Goal: Navigation & Orientation: Find specific page/section

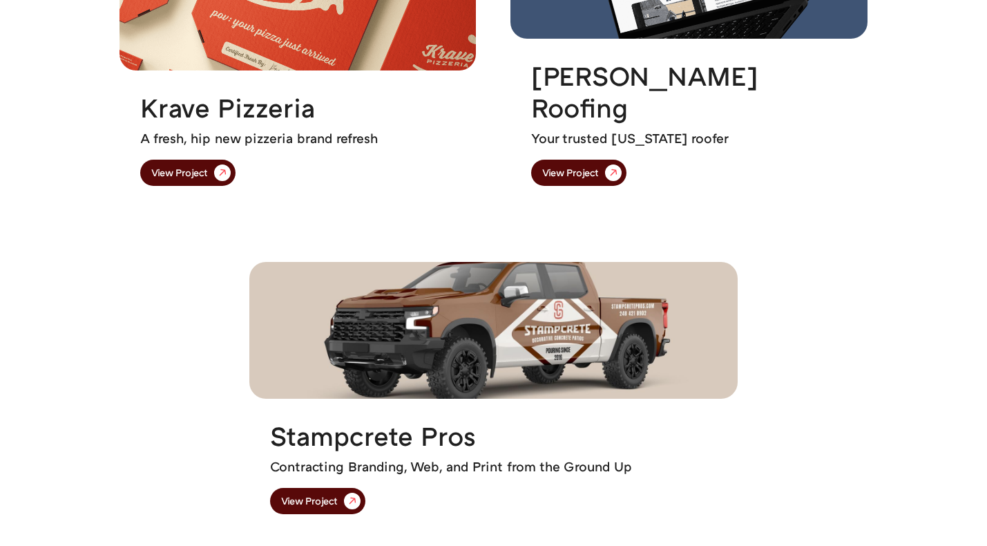
scroll to position [1891, 0]
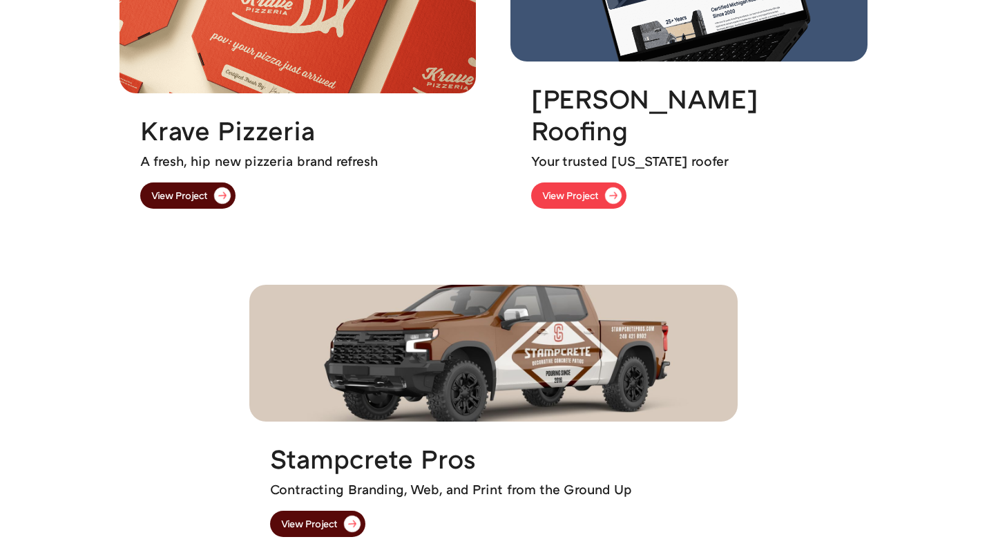
click at [560, 194] on div "View Project" at bounding box center [570, 196] width 57 height 10
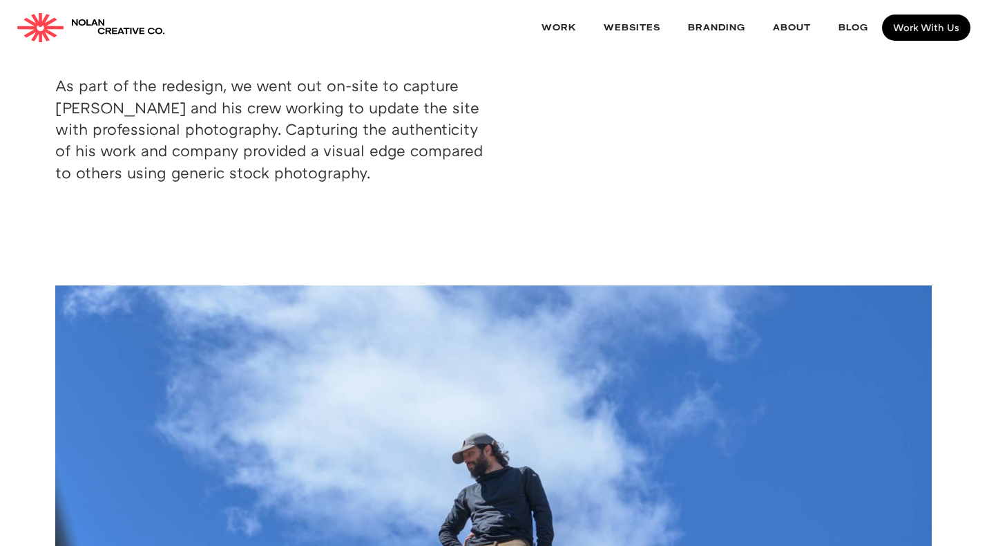
scroll to position [6643, 0]
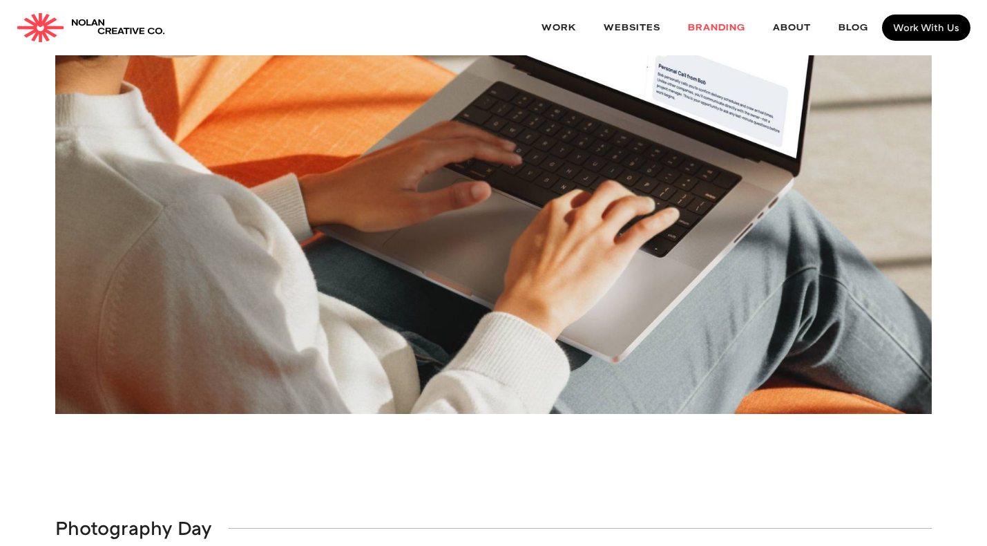
click at [709, 28] on link "Branding" at bounding box center [716, 28] width 85 height 37
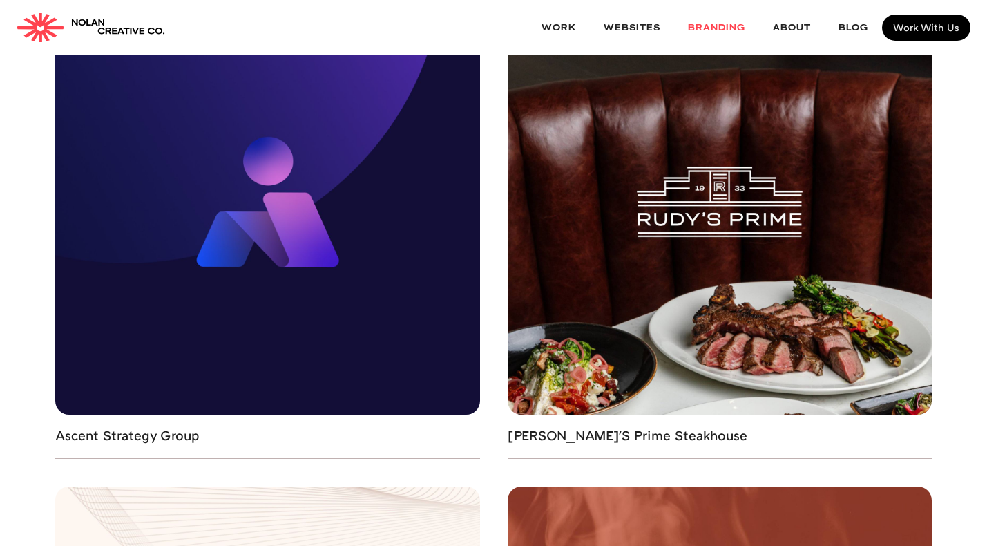
scroll to position [3144, 0]
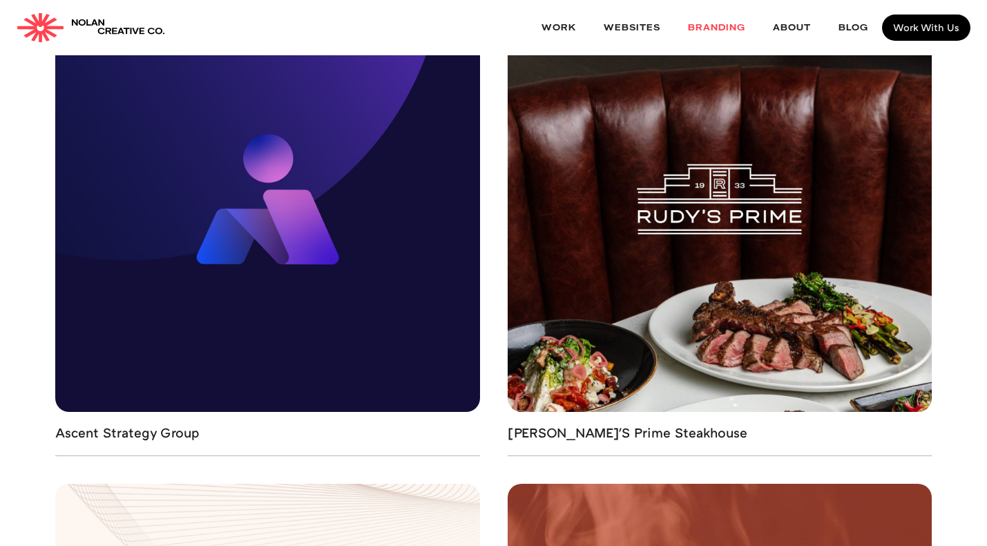
click at [811, 294] on img at bounding box center [720, 199] width 425 height 425
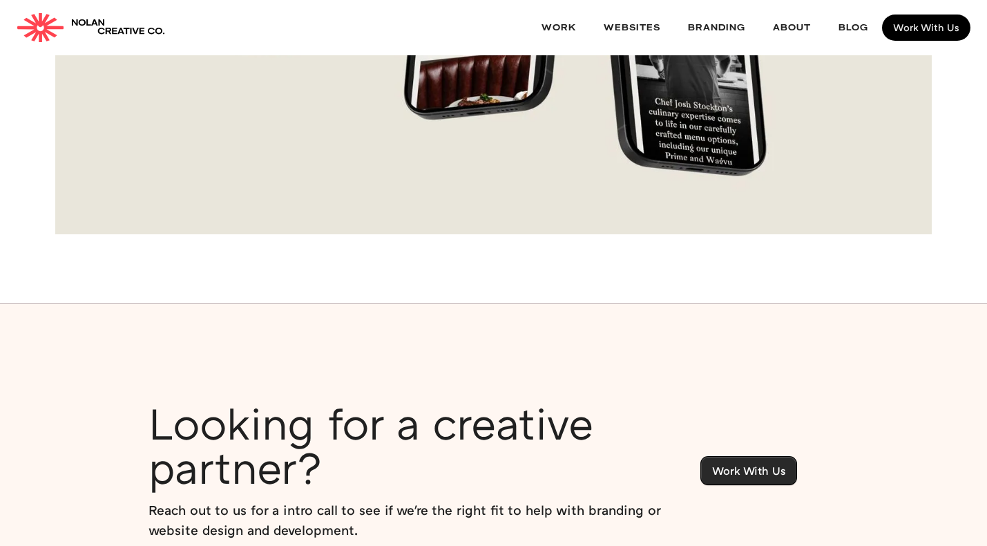
scroll to position [11104, 0]
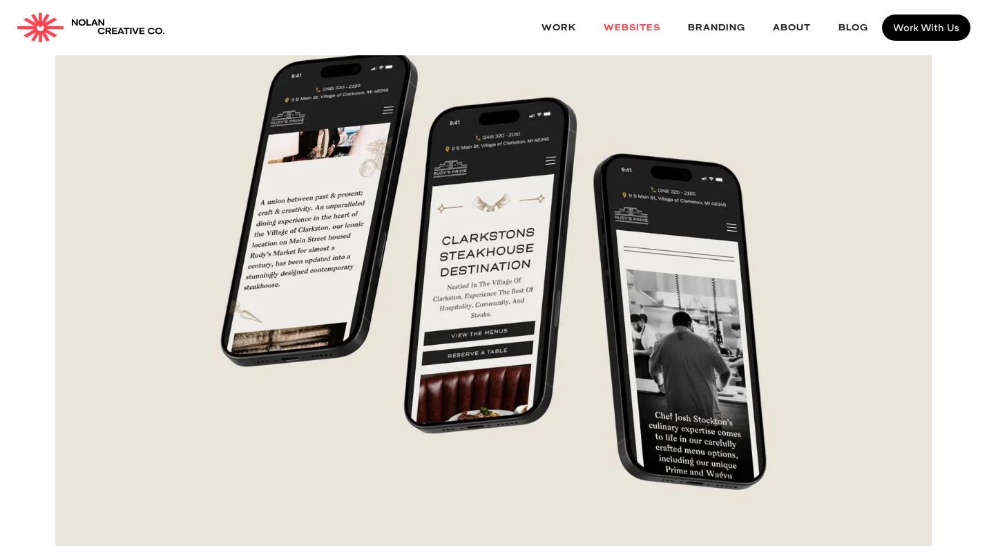
click at [651, 28] on link "websites" at bounding box center [632, 28] width 84 height 37
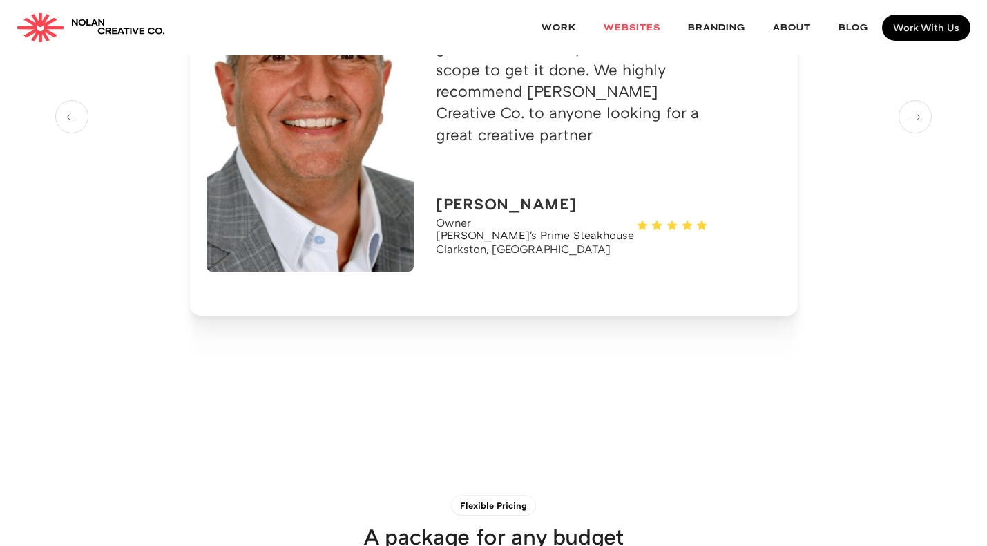
scroll to position [4377, 0]
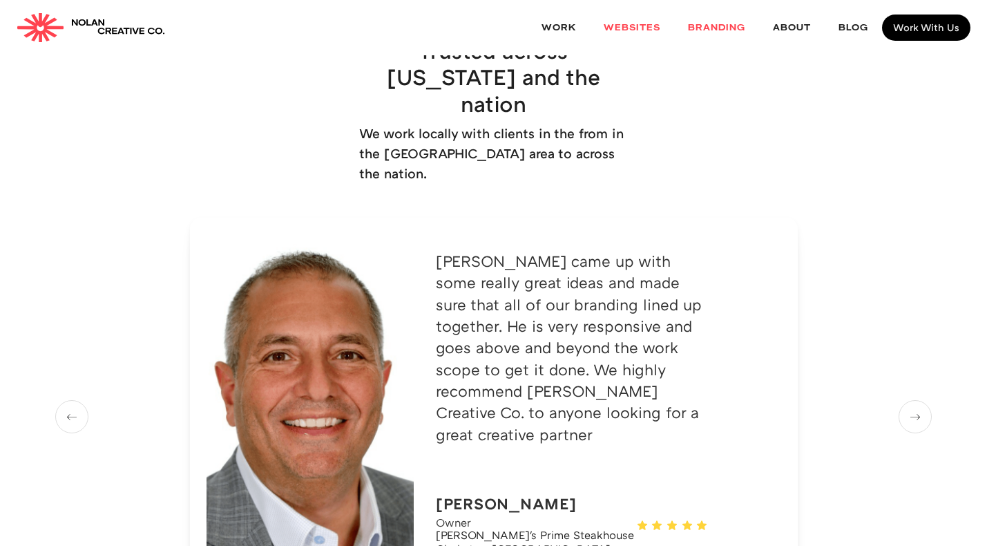
click at [715, 29] on link "Branding" at bounding box center [716, 28] width 85 height 37
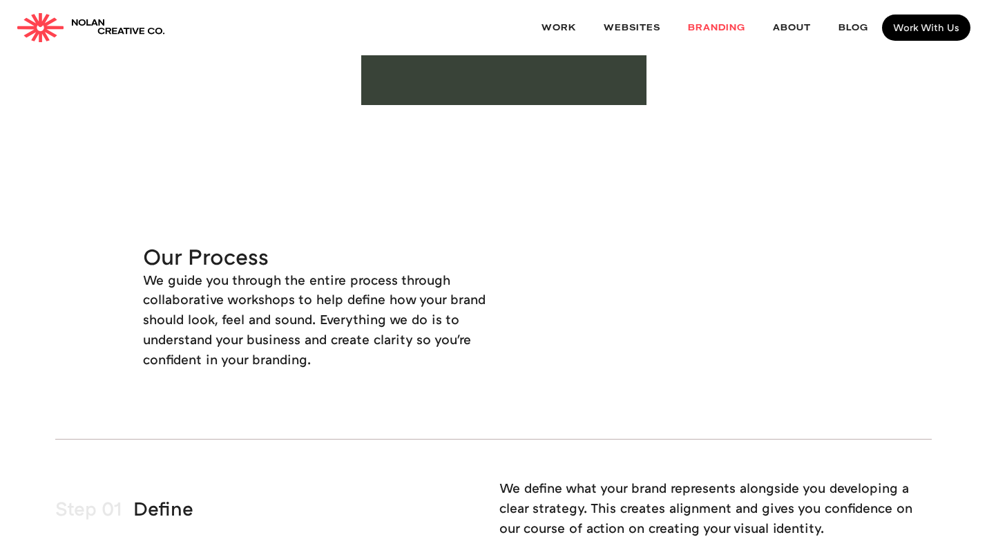
scroll to position [839, 0]
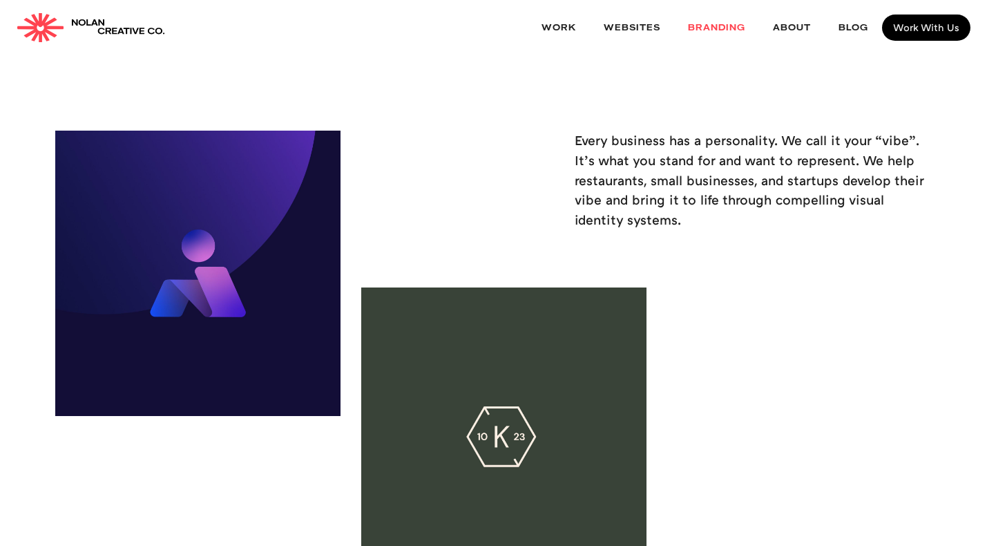
click at [206, 205] on img at bounding box center [197, 273] width 285 height 285
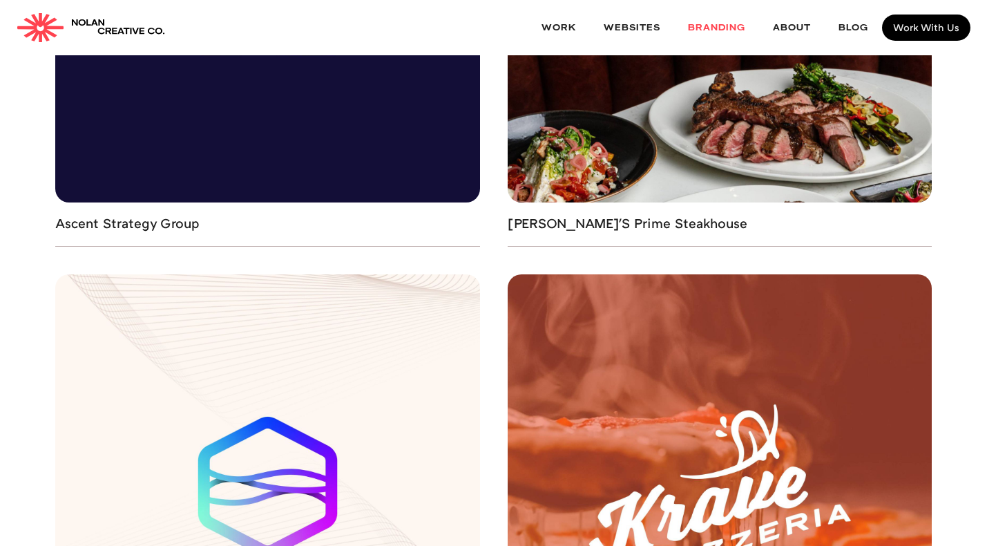
scroll to position [3596, 0]
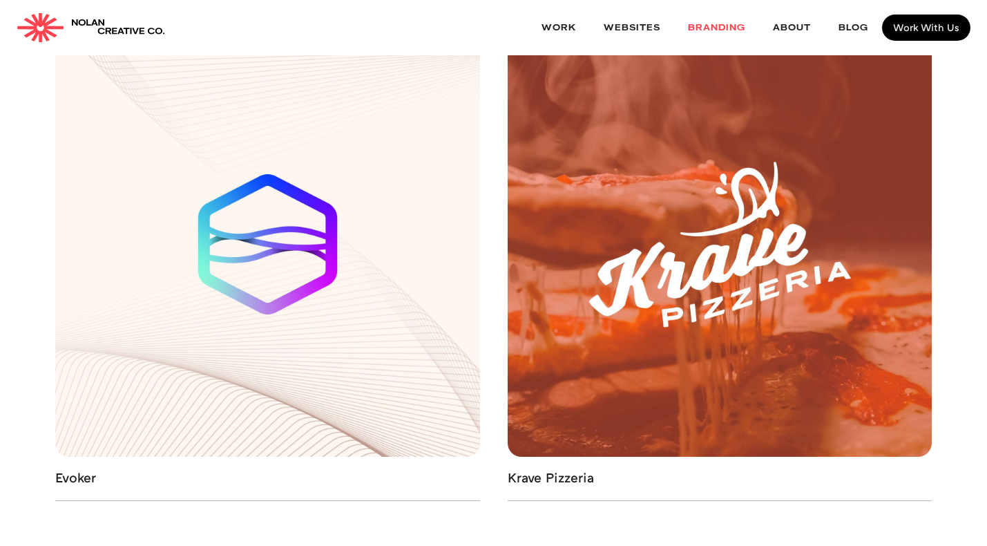
click at [470, 225] on img at bounding box center [267, 244] width 425 height 425
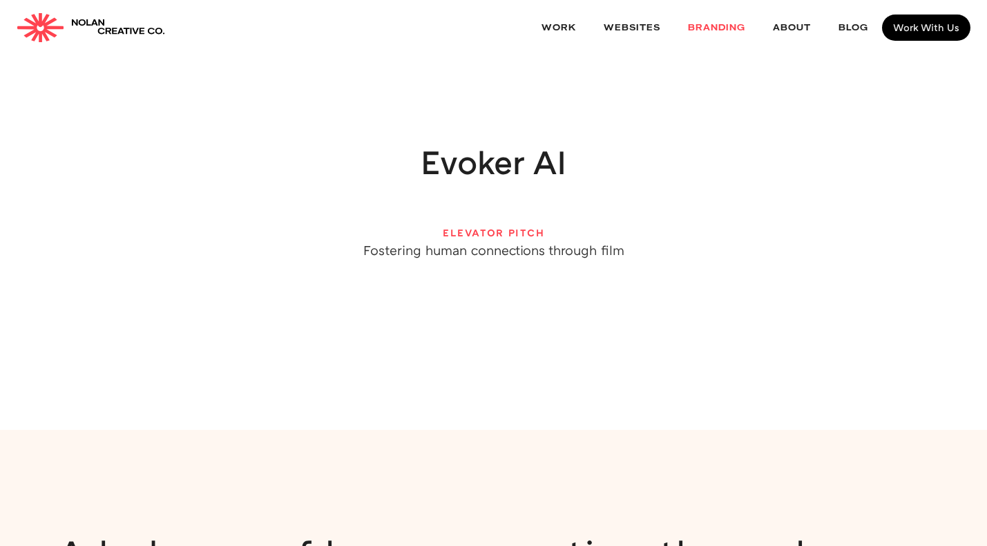
click at [700, 26] on link "Branding" at bounding box center [716, 28] width 85 height 37
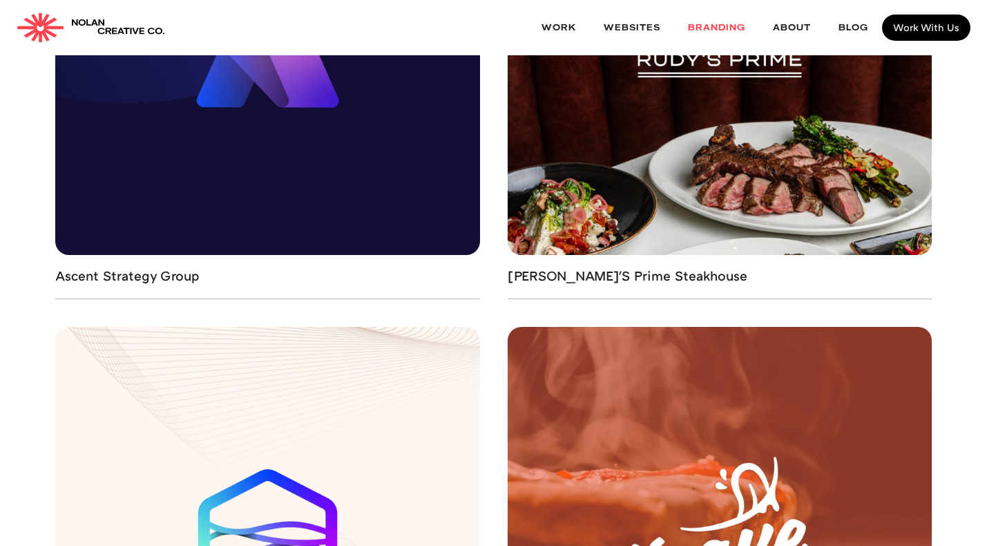
scroll to position [3181, 0]
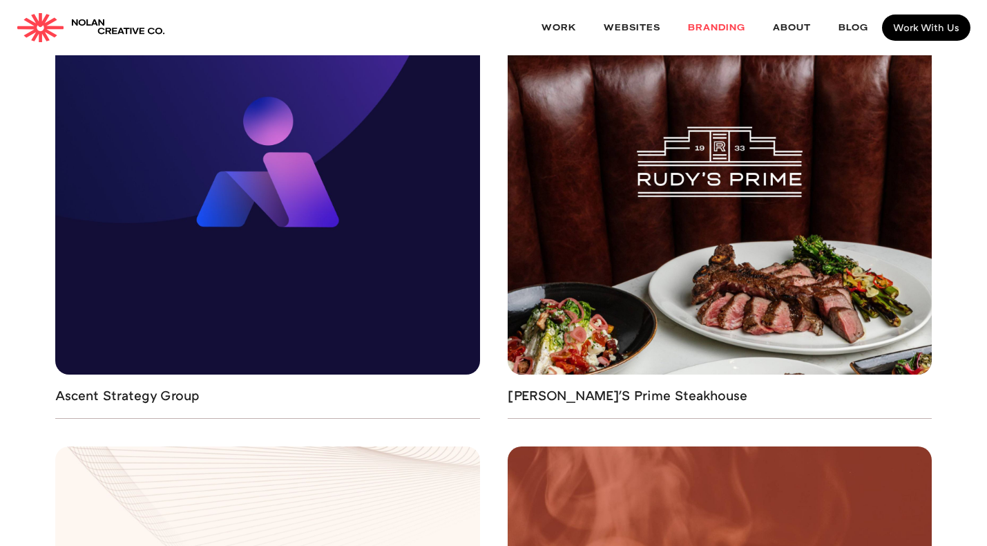
click at [447, 202] on img at bounding box center [267, 162] width 425 height 425
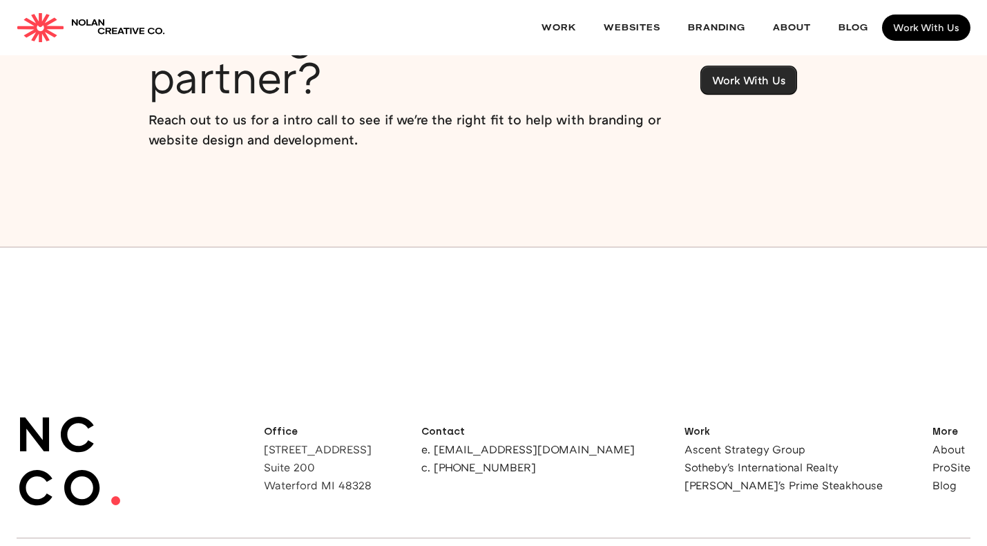
scroll to position [4537, 0]
